Goal: Task Accomplishment & Management: Manage account settings

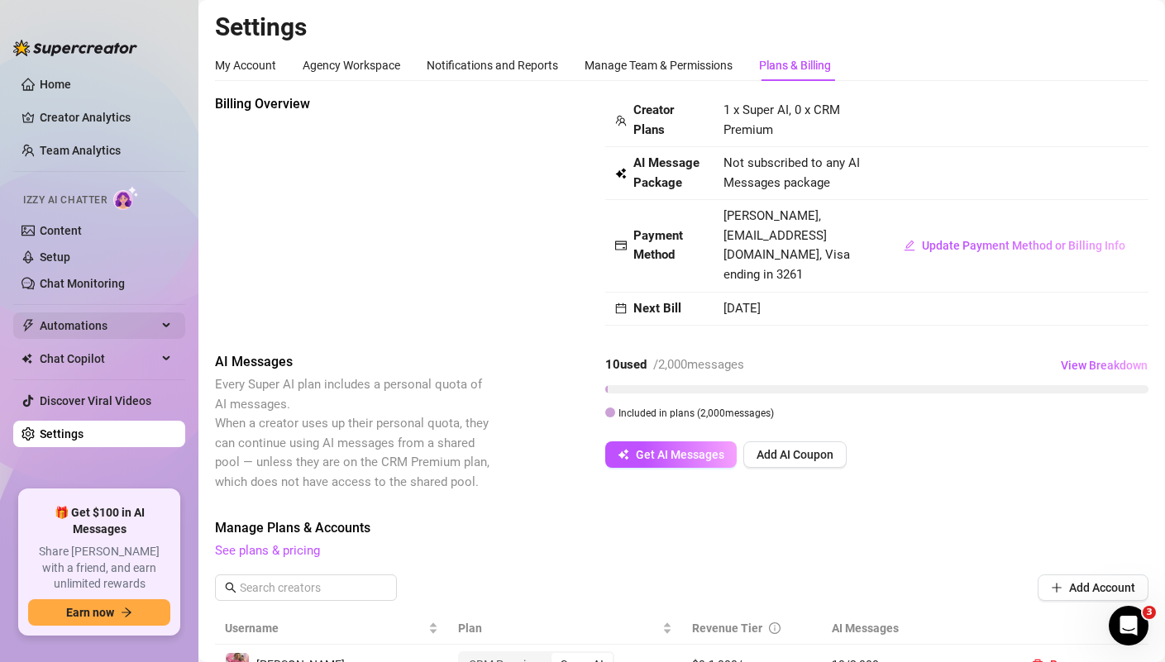
scroll to position [377, 0]
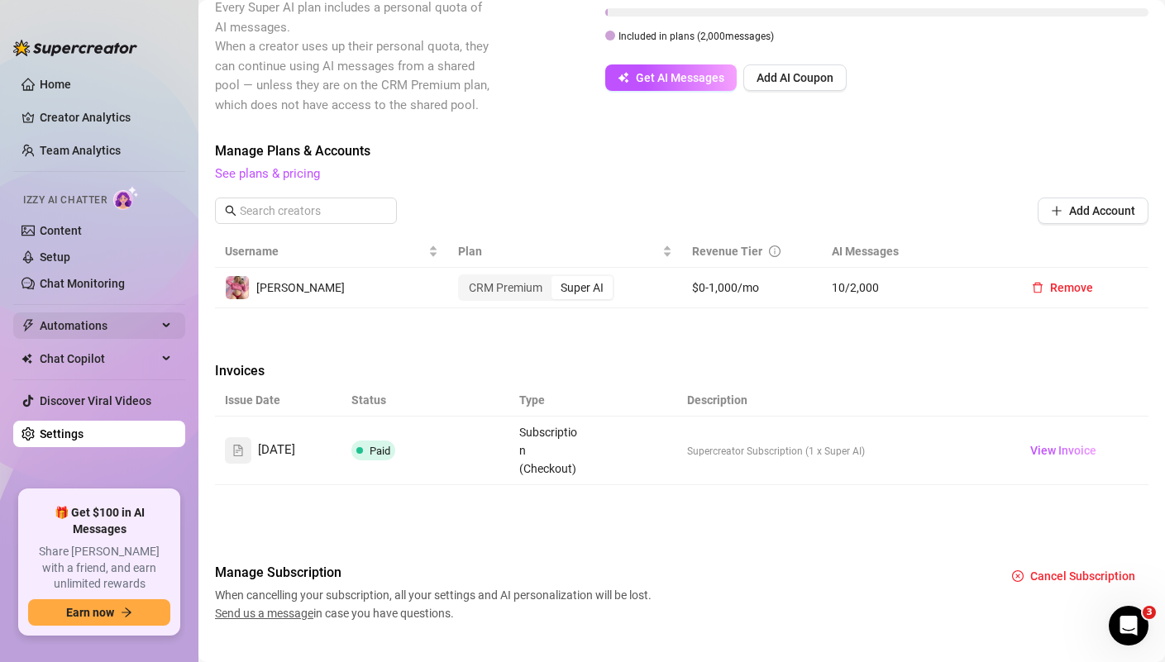
click at [123, 334] on span "Automations" at bounding box center [98, 325] width 117 height 26
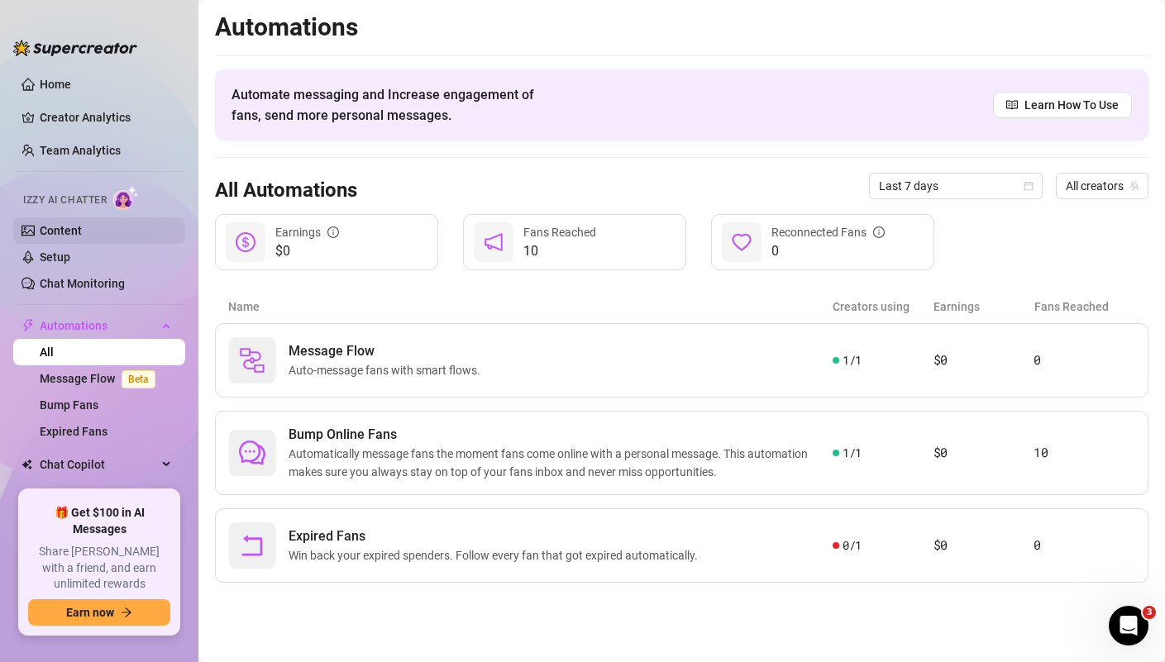
click at [82, 224] on link "Content" at bounding box center [61, 230] width 42 height 13
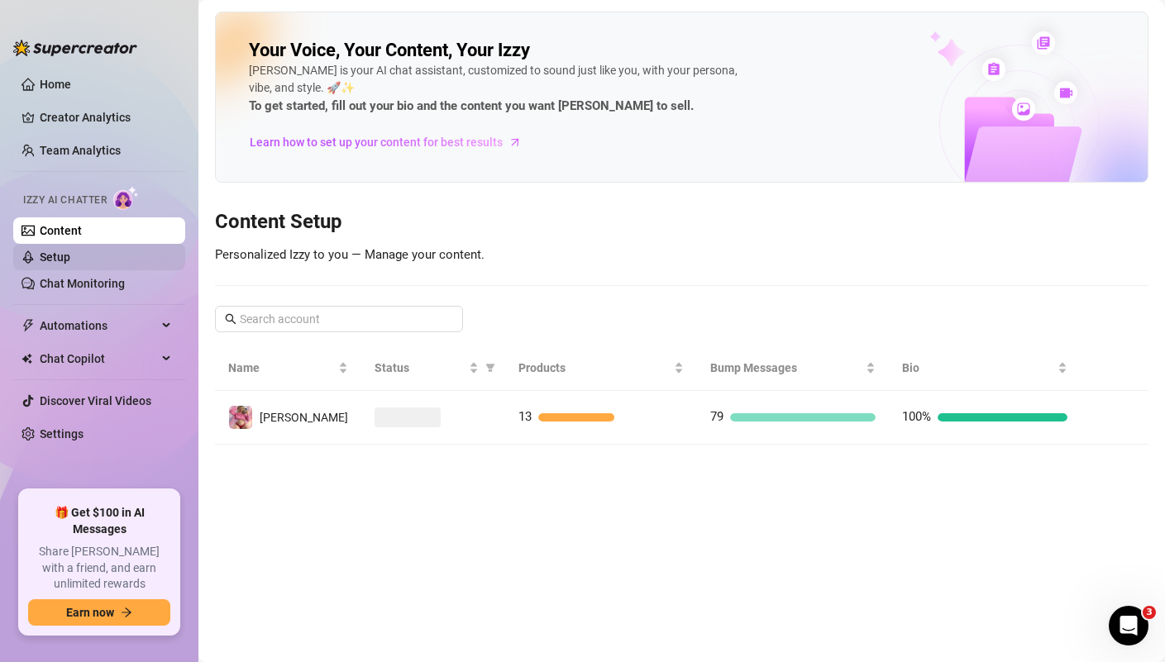
click at [70, 264] on link "Setup" at bounding box center [55, 256] width 31 height 13
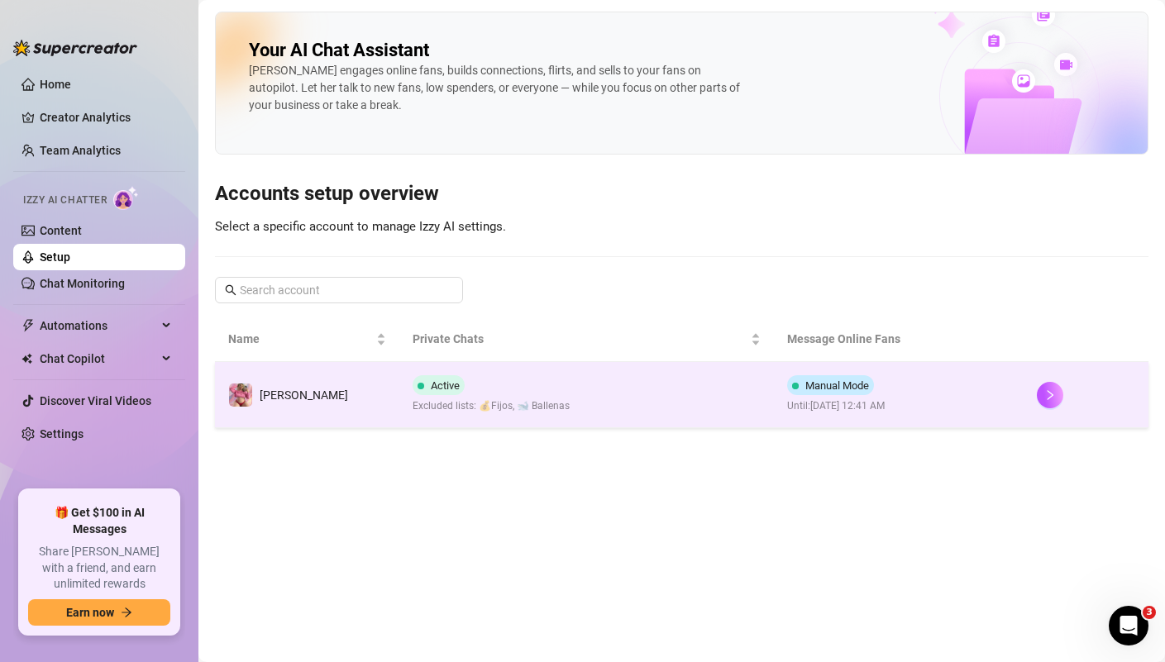
click at [591, 417] on td "Active Excluded lists: 💰Fijos, 🐋 Ballenas" at bounding box center [586, 395] width 374 height 66
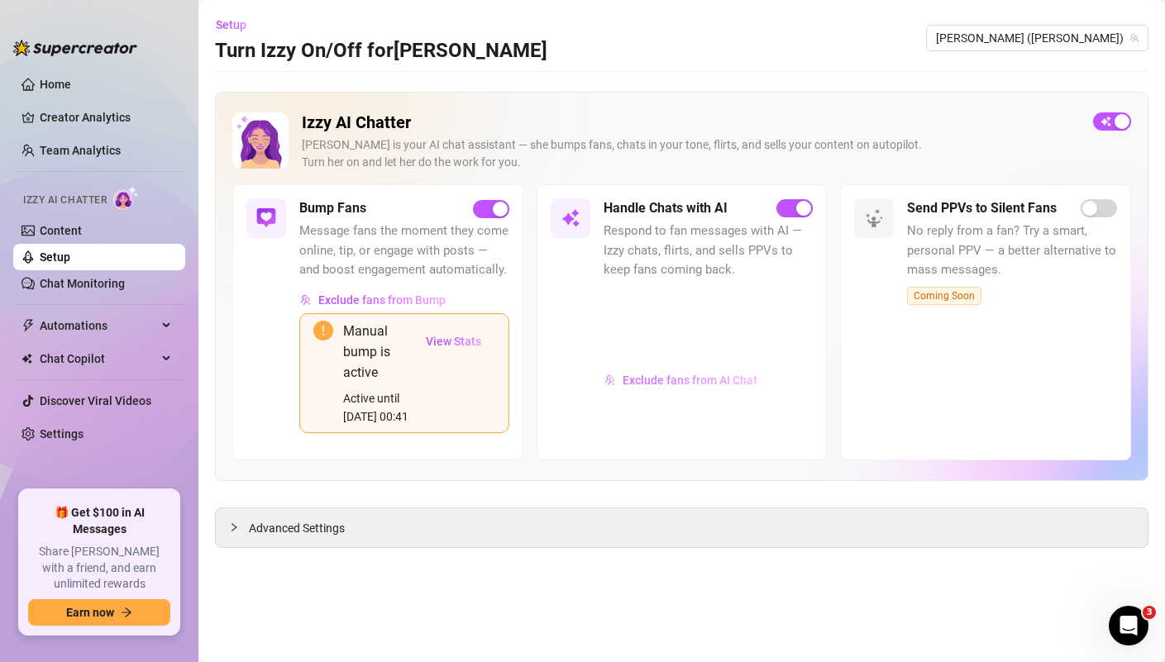
click at [670, 387] on span "Exclude fans from AI Chat" at bounding box center [689, 380] width 135 height 13
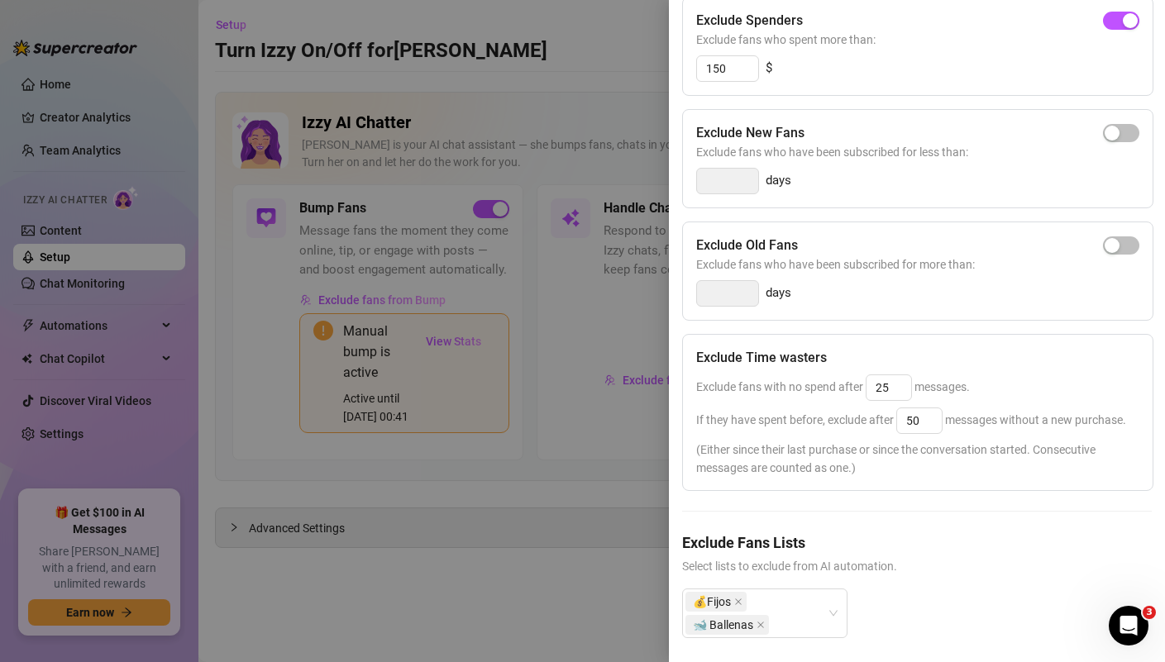
scroll to position [212, 0]
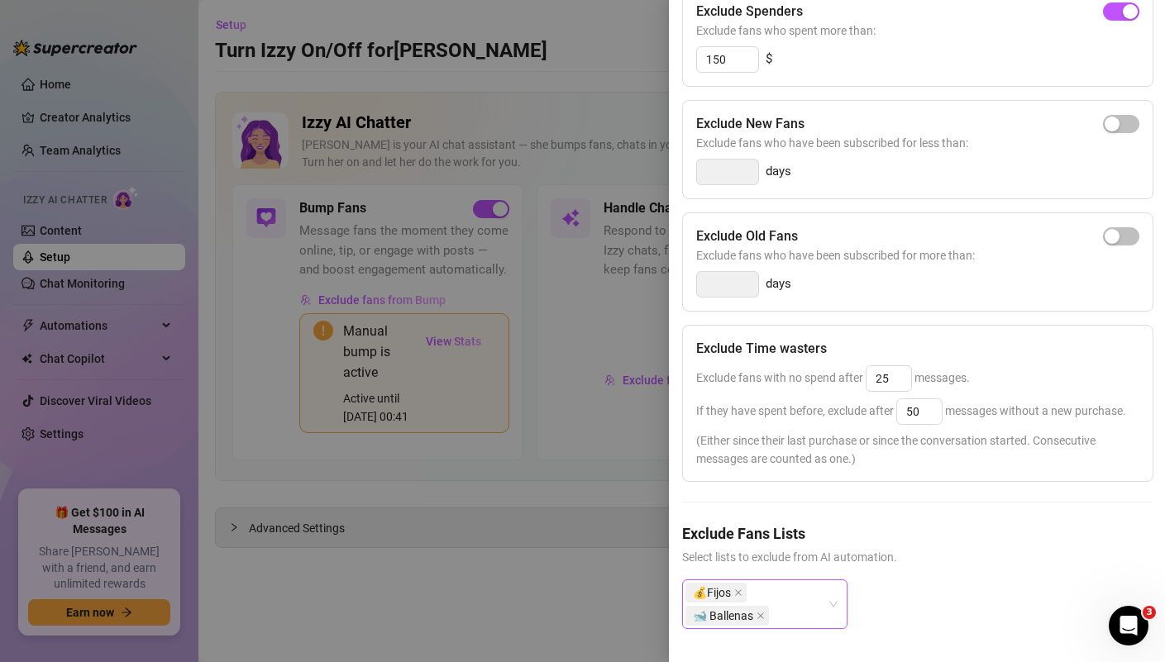
click at [822, 597] on div "💰Fijos 🐋 Ballenas" at bounding box center [755, 604] width 141 height 46
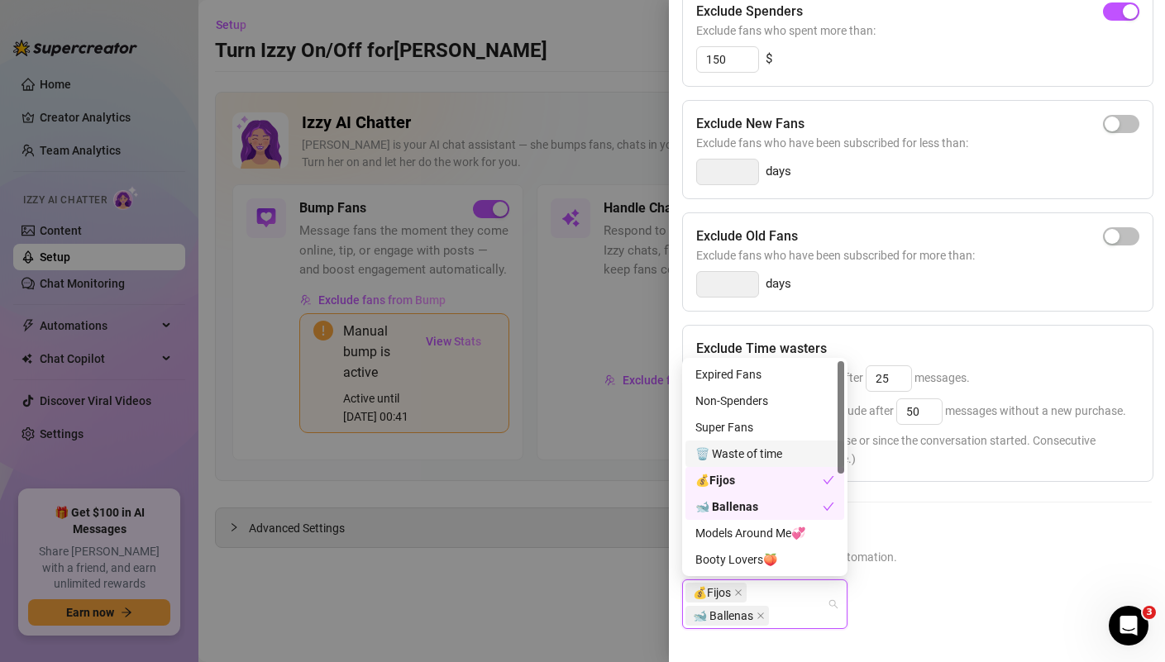
click at [770, 456] on div "🗑️ Waste of time" at bounding box center [764, 454] width 139 height 18
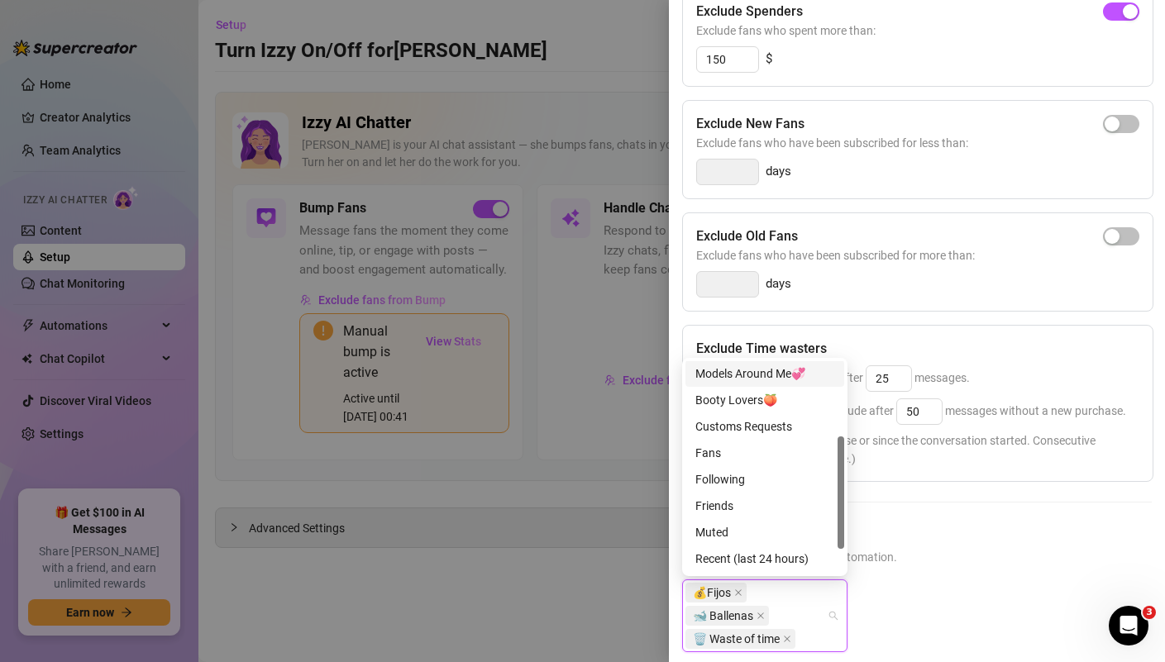
scroll to position [185, 0]
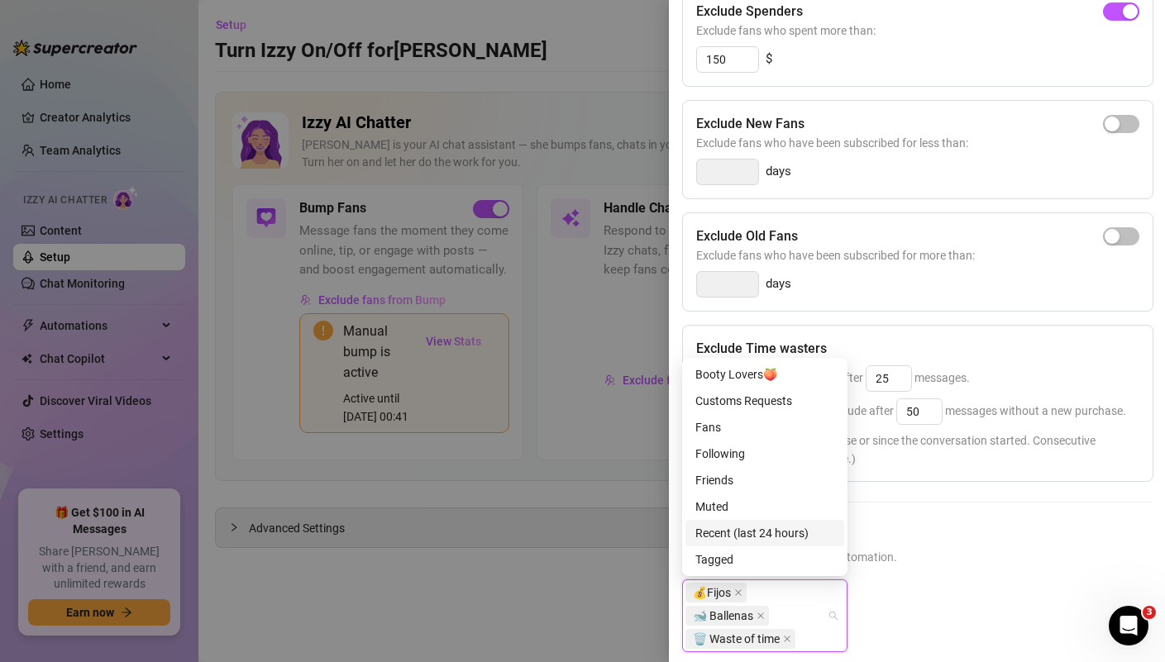
click at [760, 527] on div "Recent (last 24 hours)" at bounding box center [764, 533] width 139 height 18
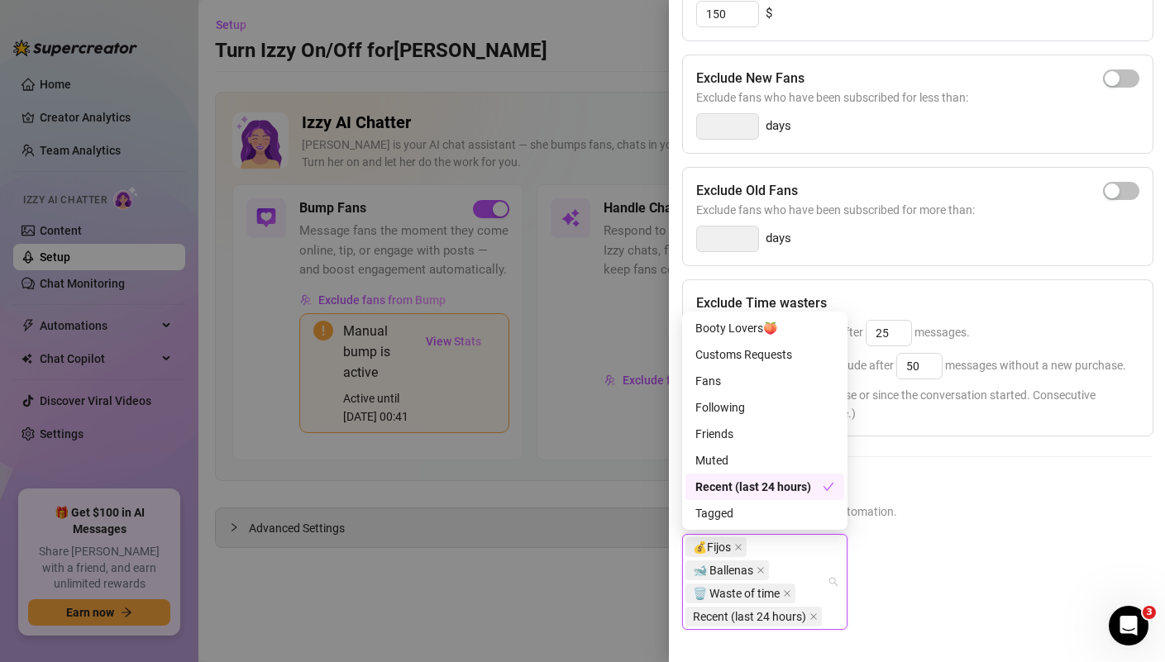
scroll to position [258, 0]
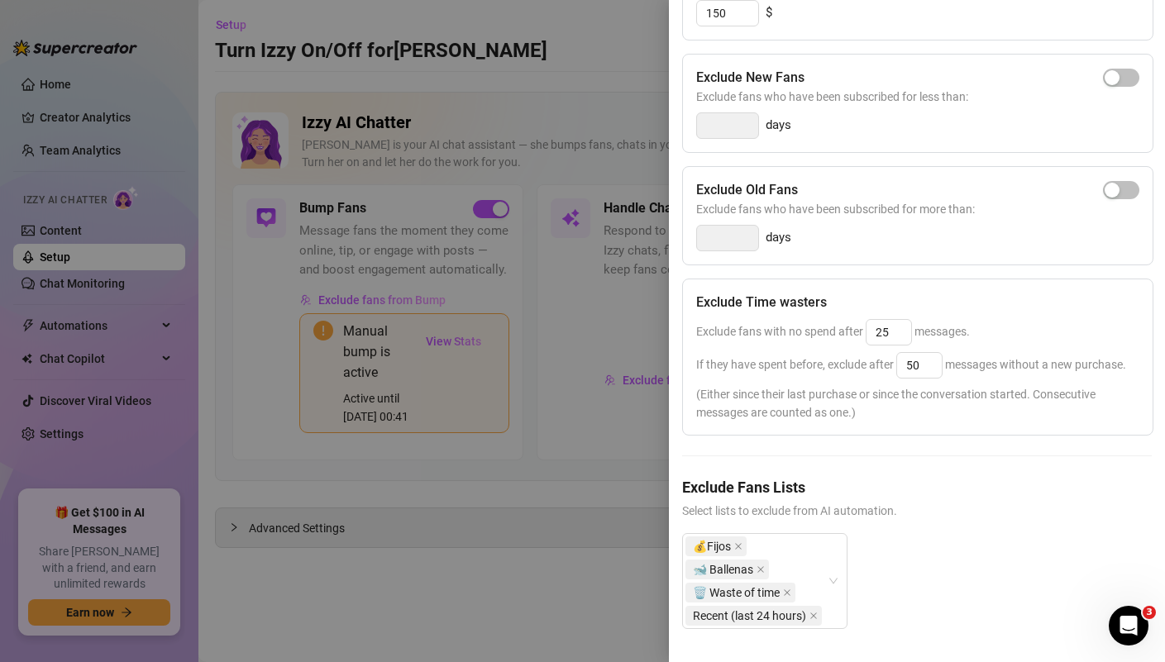
click at [958, 517] on span "Select lists to exclude from AI automation." at bounding box center [917, 511] width 470 height 18
click at [887, 334] on input "25" at bounding box center [888, 332] width 45 height 25
type input "25"
click at [919, 365] on input "50" at bounding box center [919, 365] width 45 height 25
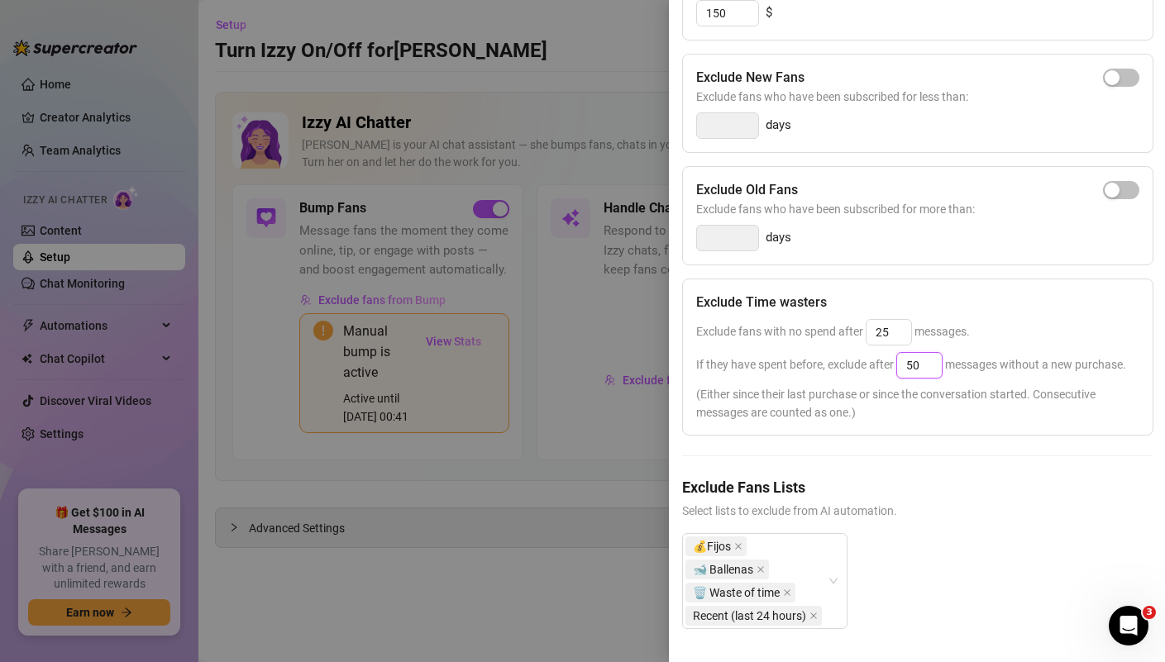
click at [919, 365] on input "50" at bounding box center [919, 365] width 45 height 25
type input "25"
click at [1015, 477] on h5 "Exclude Fans Lists" at bounding box center [917, 487] width 470 height 22
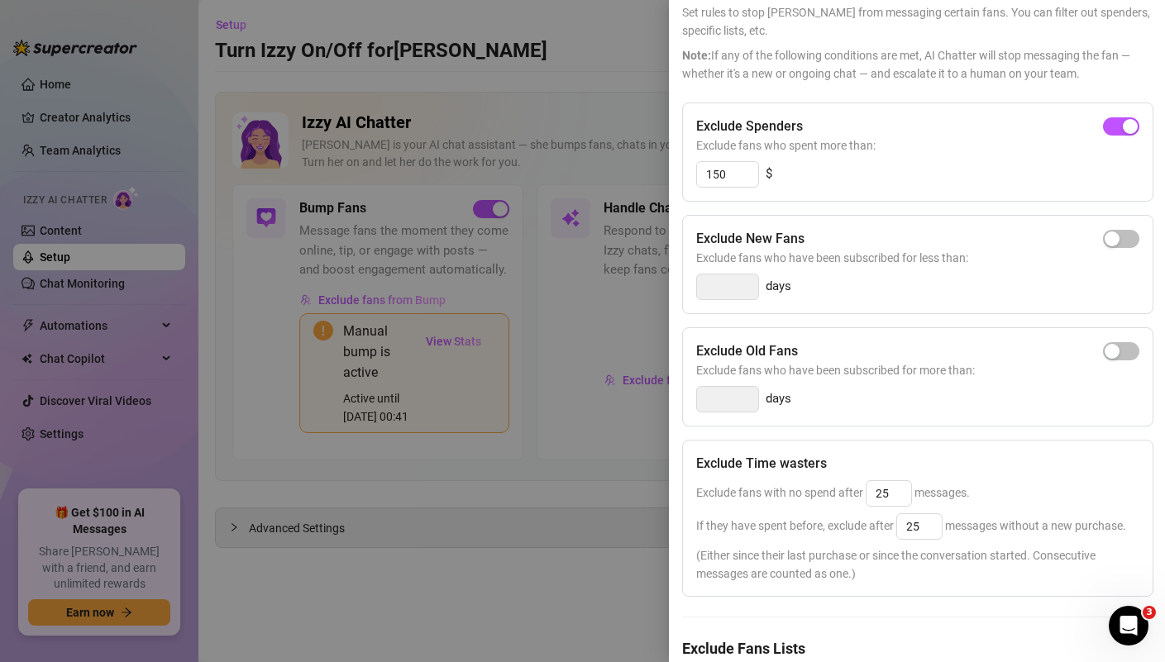
scroll to position [0, 0]
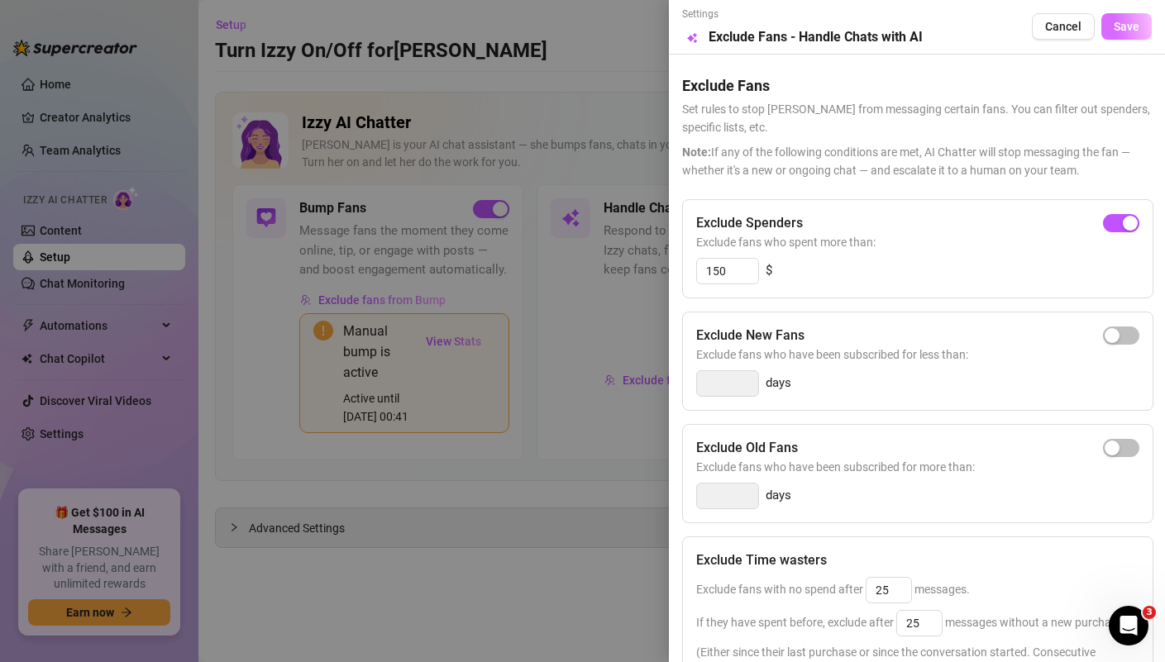
click at [1136, 29] on span "Save" at bounding box center [1126, 26] width 26 height 13
